Goal: Find specific page/section: Find specific page/section

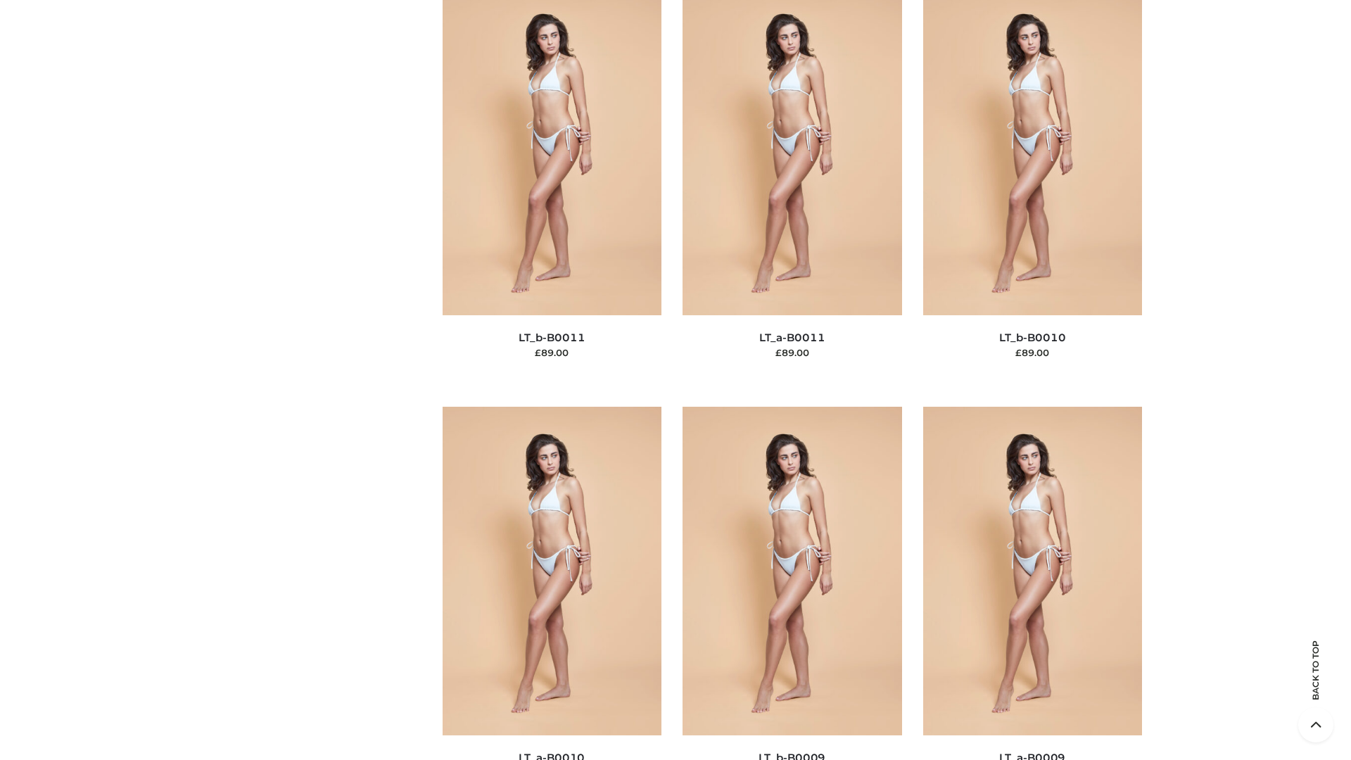
scroll to position [6320, 0]
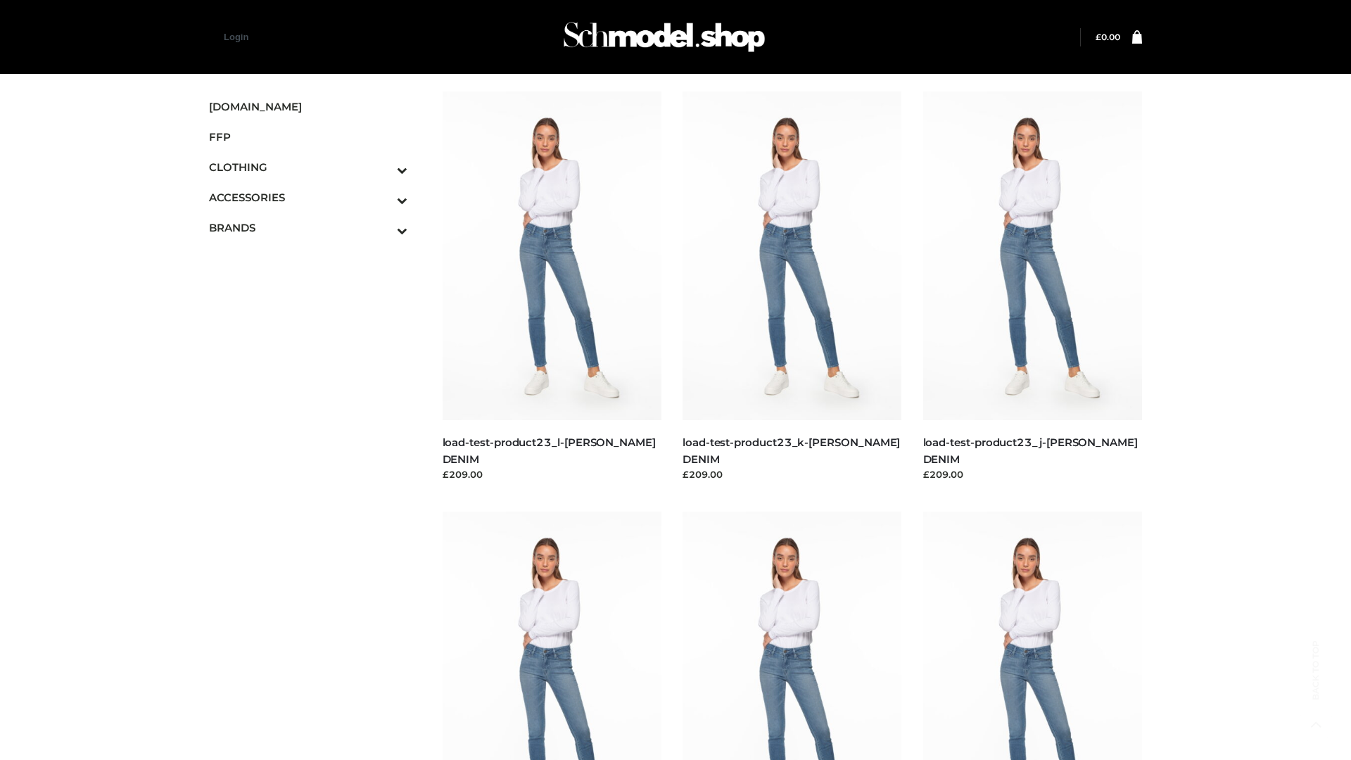
scroll to position [1234, 0]
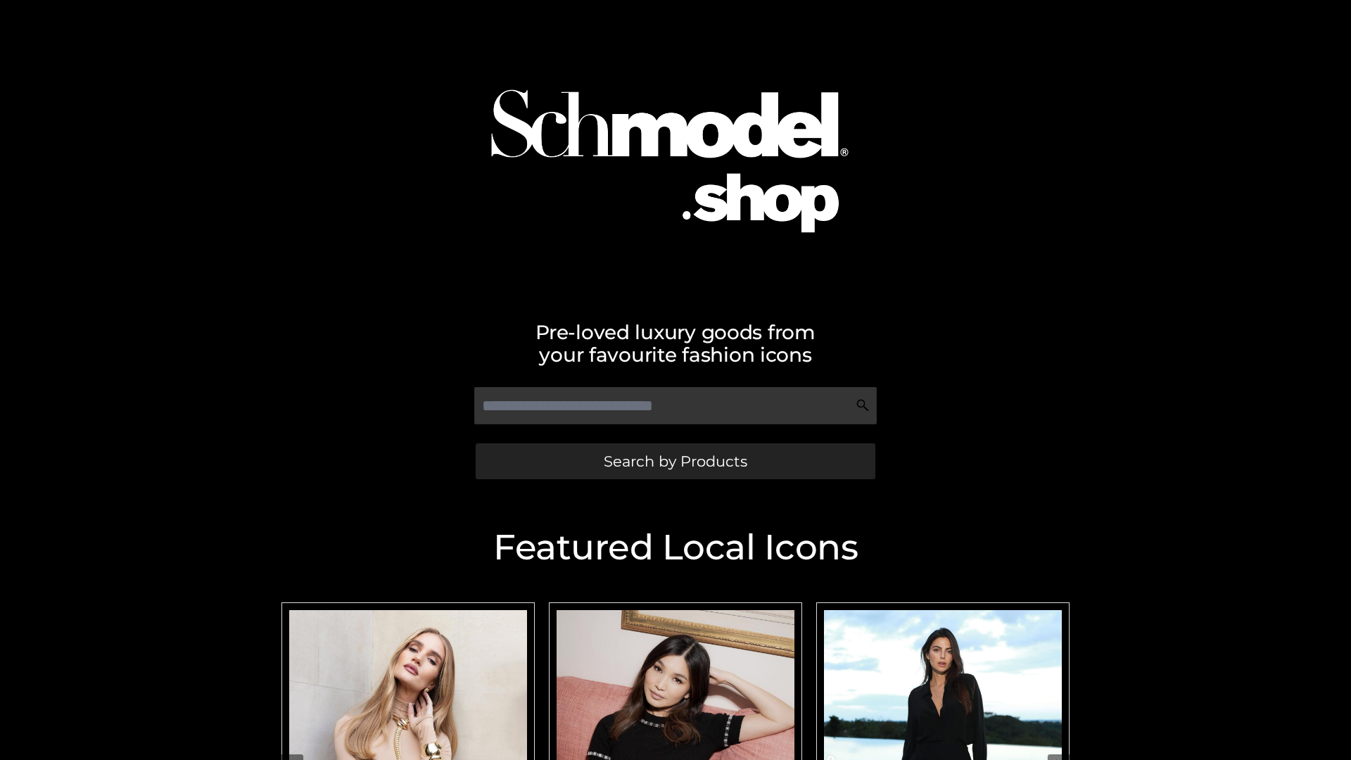
click at [675, 461] on span "Search by Products" at bounding box center [676, 461] width 144 height 15
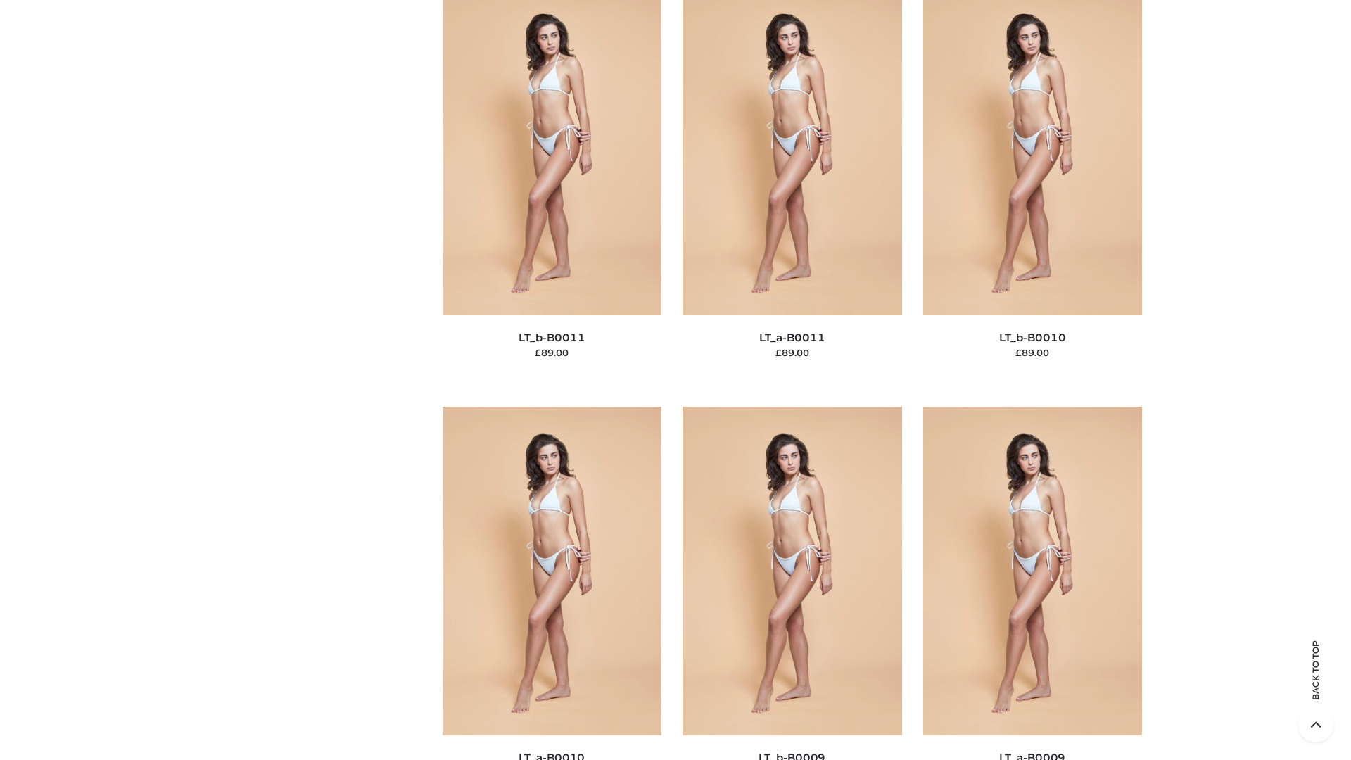
scroll to position [6320, 0]
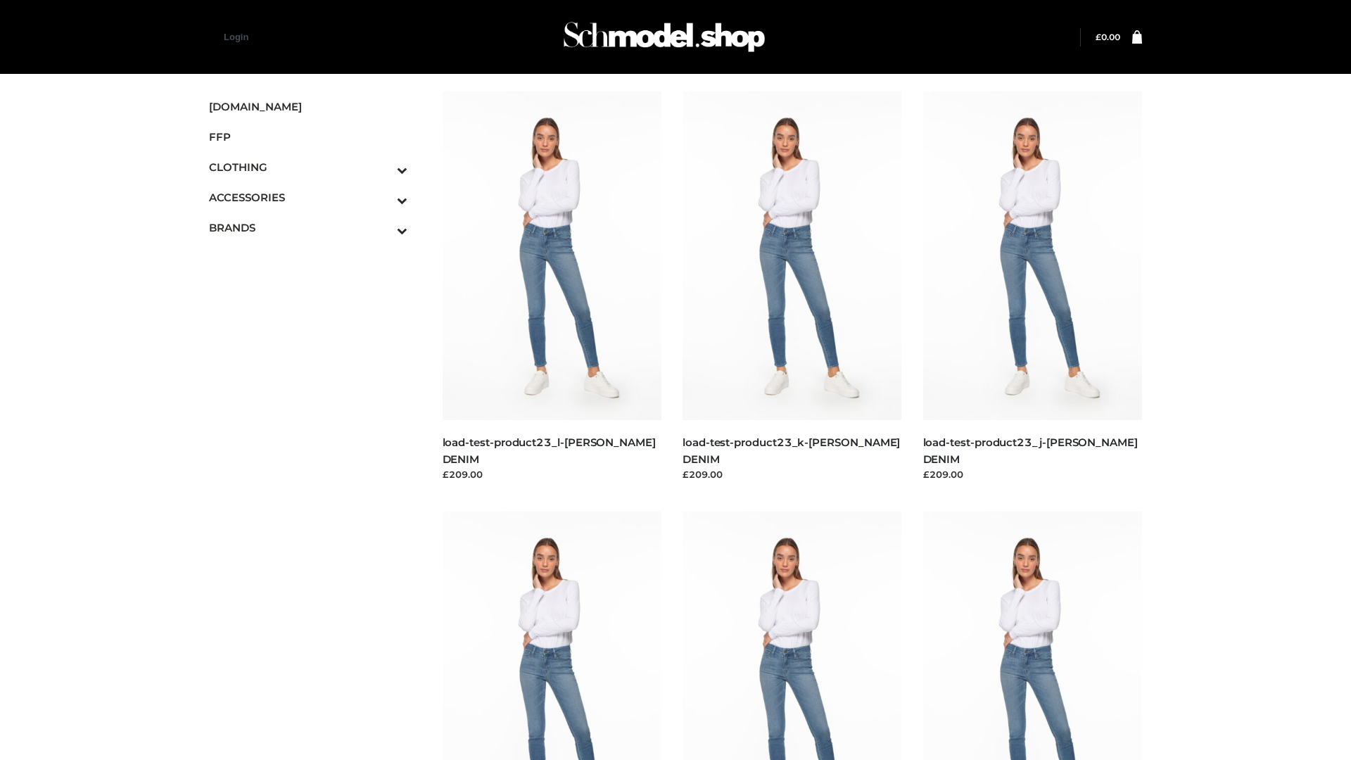
scroll to position [1234, 0]
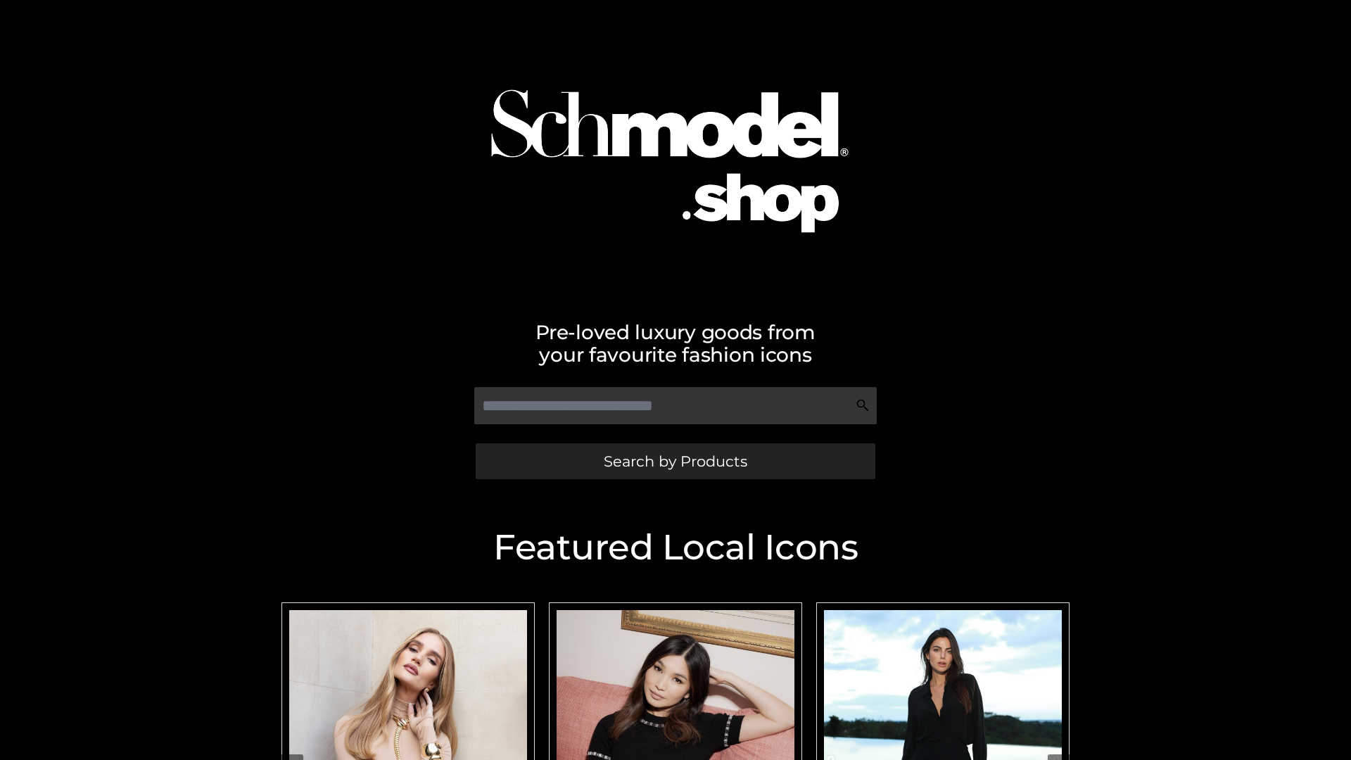
click at [675, 461] on span "Search by Products" at bounding box center [676, 461] width 144 height 15
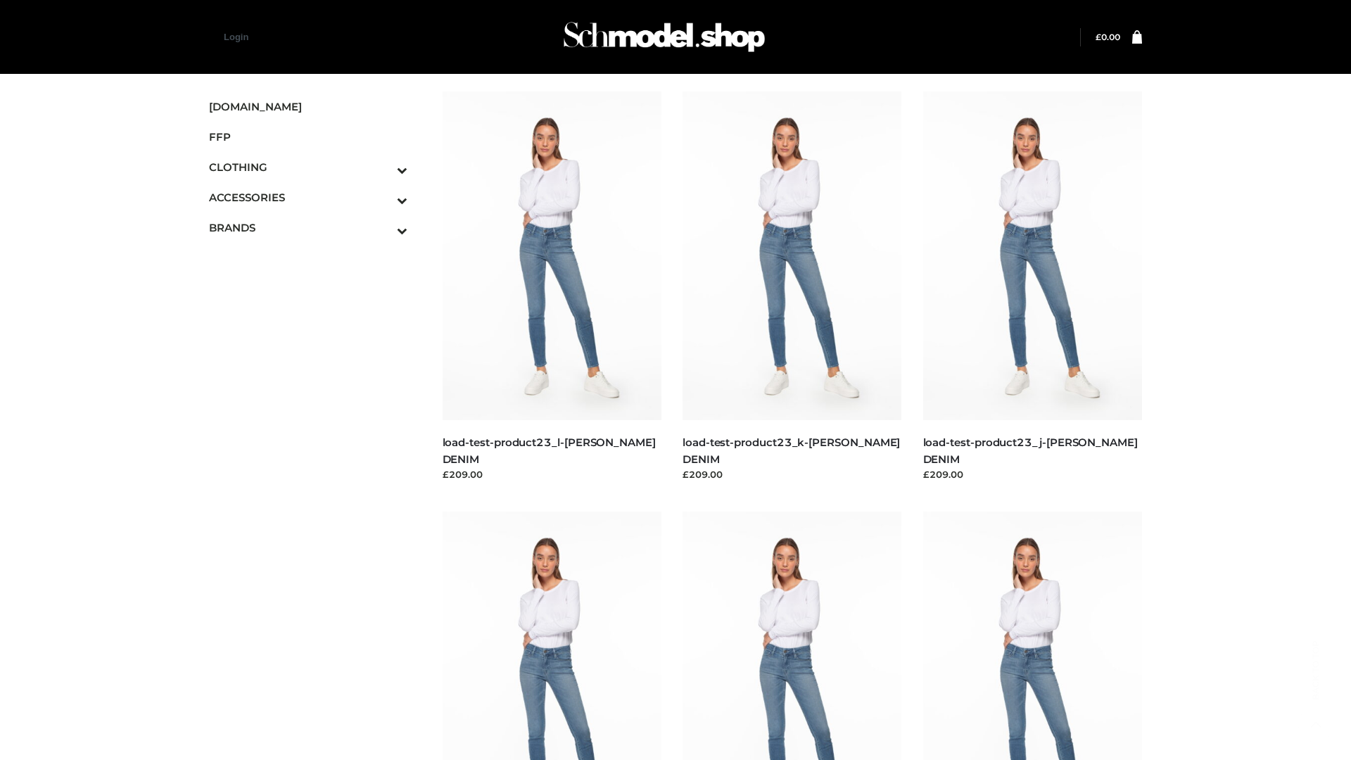
scroll to position [1234, 0]
